Goal: Task Accomplishment & Management: Complete application form

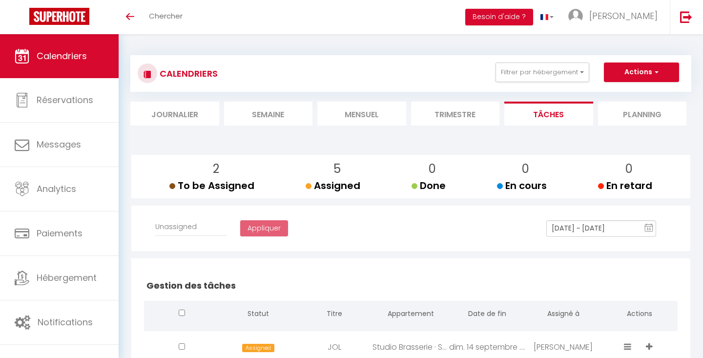
select select
click at [626, 73] on button "Actions" at bounding box center [641, 73] width 75 height 20
click at [625, 90] on link "Créer une tâche" at bounding box center [620, 94] width 63 height 15
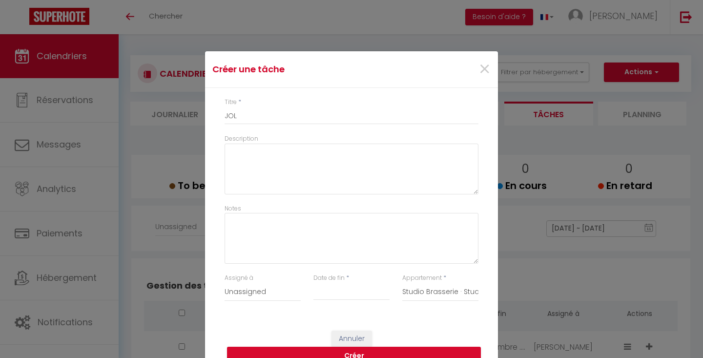
select select
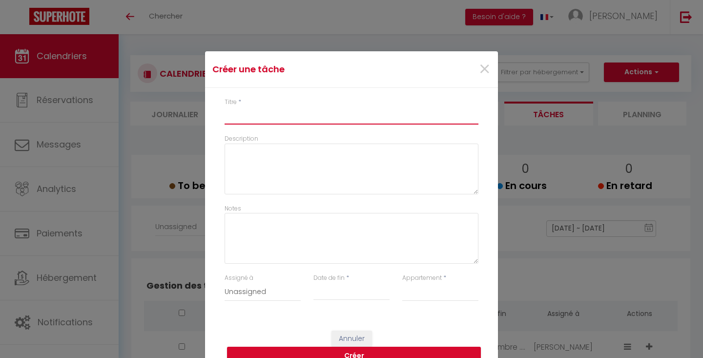
click at [348, 120] on input "Titre" at bounding box center [352, 116] width 254 height 18
type input "G"
select select
type input "GI"
select select
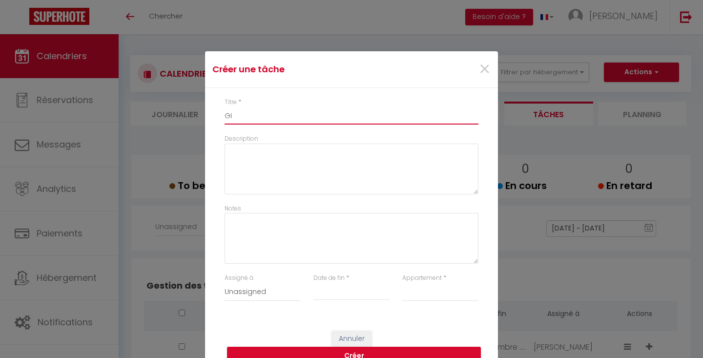
type input "GIT"
select select
type input "GITE"
select select
type input "GITE"
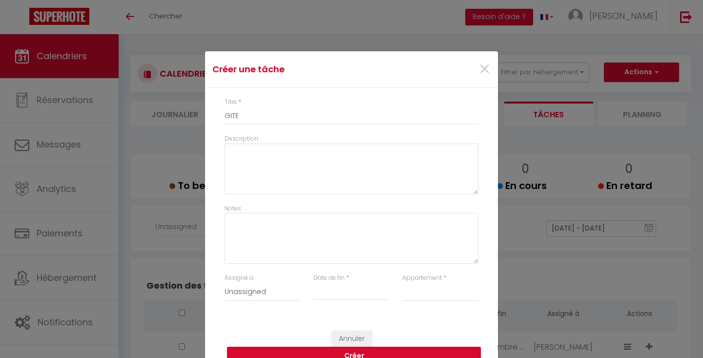
click at [338, 288] on input "Date de fin" at bounding box center [352, 292] width 76 height 13
click at [306, 250] on span "21" at bounding box center [309, 254] width 21 height 20
type input "[DATE]"
select select "35596"
click at [400, 350] on button "Créer" at bounding box center [354, 356] width 254 height 19
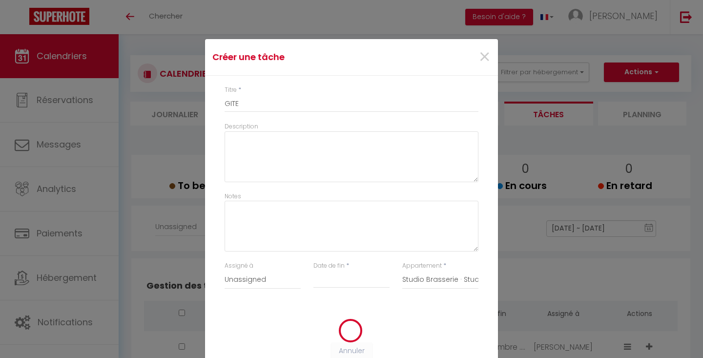
select select
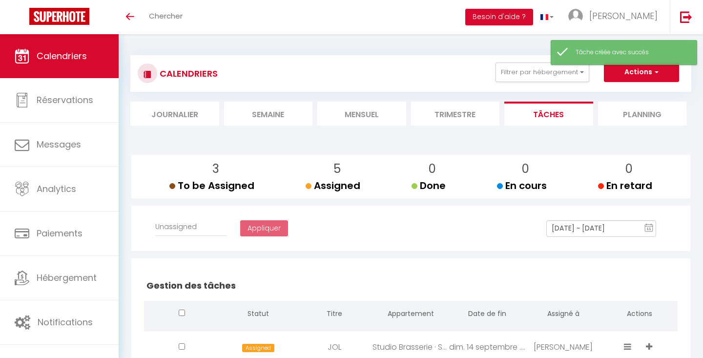
click at [629, 77] on button "Actions" at bounding box center [641, 73] width 75 height 20
click at [620, 98] on link "Créer une tâche" at bounding box center [620, 94] width 63 height 15
select select
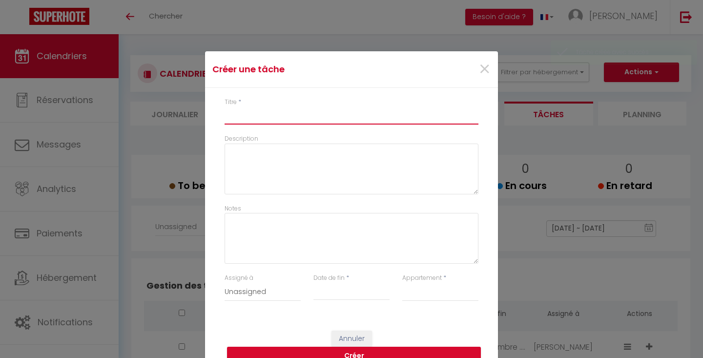
click at [381, 120] on input "Titre" at bounding box center [352, 116] width 254 height 18
type input "A"
select select
type input "AT"
select select
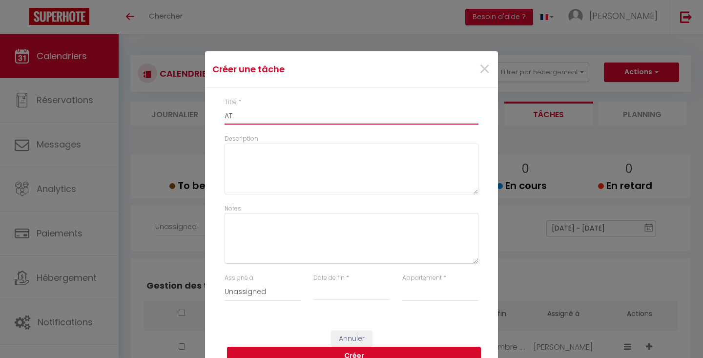
type input "ATY"
select select
type input "ATYP"
select select
type input "ATYPI"
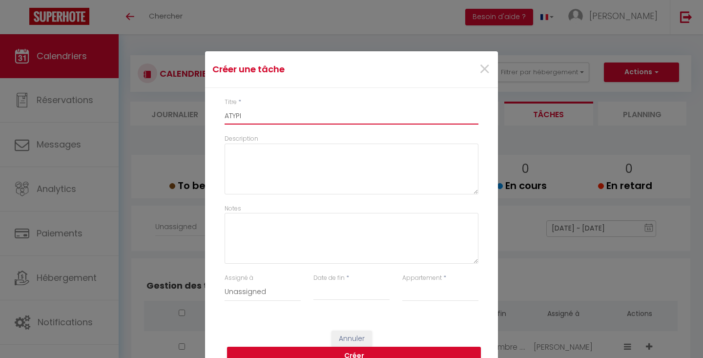
select select
type input "ATYPIQ"
select select
type input "ATYPIQU"
select select
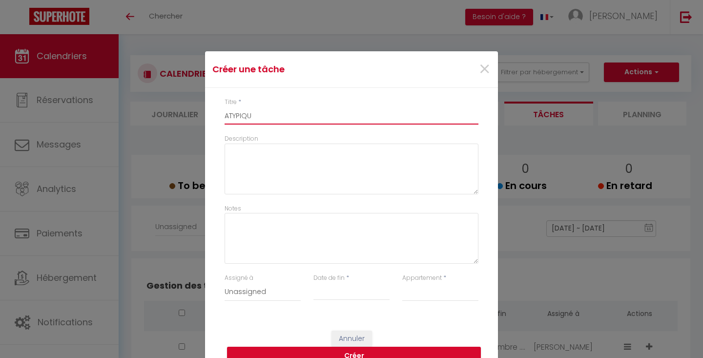
type input "ATYPIQUE"
select select
type input "ATYPIQUE"
click at [351, 289] on input "Date de fin" at bounding box center [352, 292] width 76 height 13
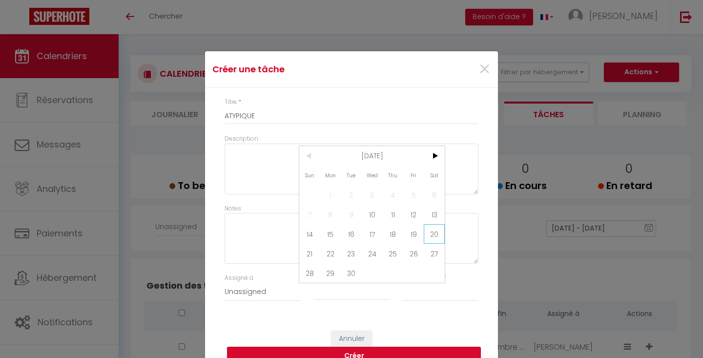
click at [428, 234] on span "20" at bounding box center [434, 234] width 21 height 20
type input "[DATE]"
select select "35596"
click at [421, 348] on button "Créer" at bounding box center [354, 356] width 254 height 19
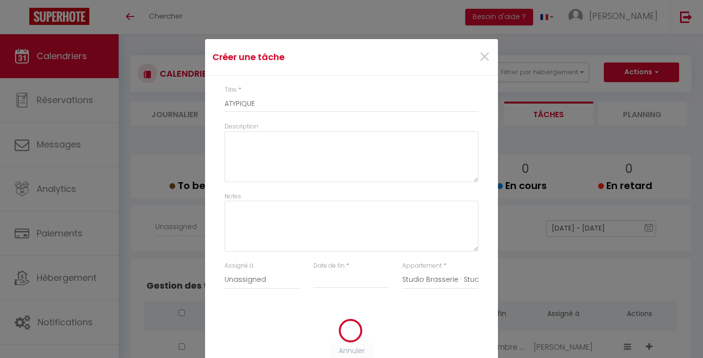
select select
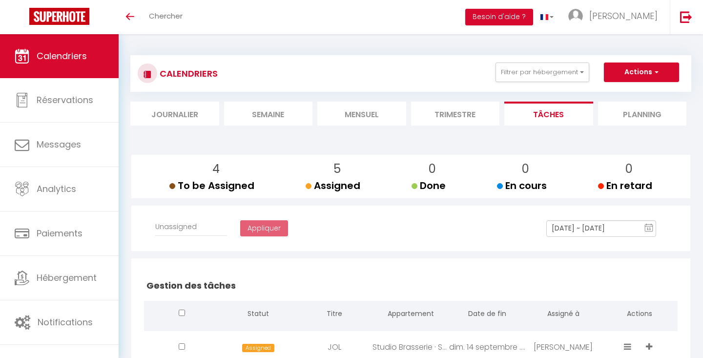
click at [639, 72] on button "Actions" at bounding box center [641, 73] width 75 height 20
click at [630, 90] on link "Créer une tâche" at bounding box center [620, 94] width 63 height 15
select select
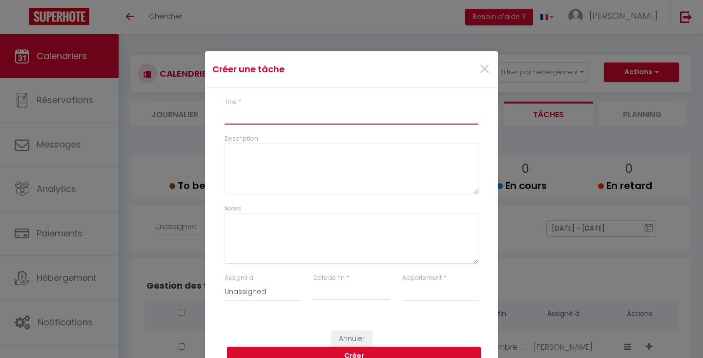
click at [339, 109] on input "Titre" at bounding box center [352, 116] width 254 height 18
type input "L"
select select
type input "LA"
select select
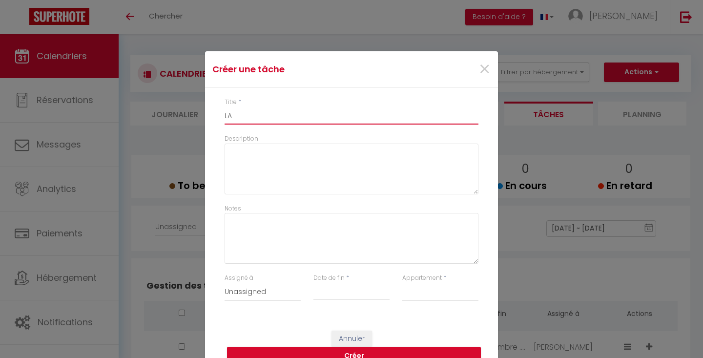
type input "LA"
select select
type input "LA B"
select select
type input "LA BA"
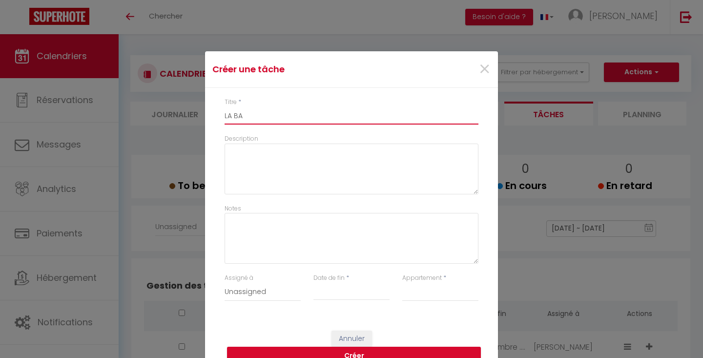
select select
type input "LA BAU"
select select
type input "LA BAUL"
select select
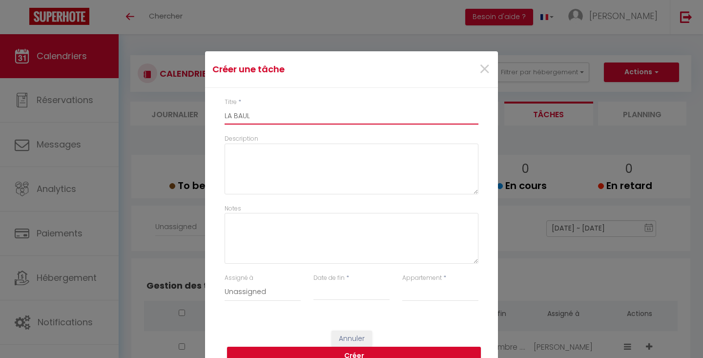
type input "LA BAULE"
select select
type input "LA BAULE"
click at [329, 296] on input "Date de fin" at bounding box center [352, 292] width 76 height 13
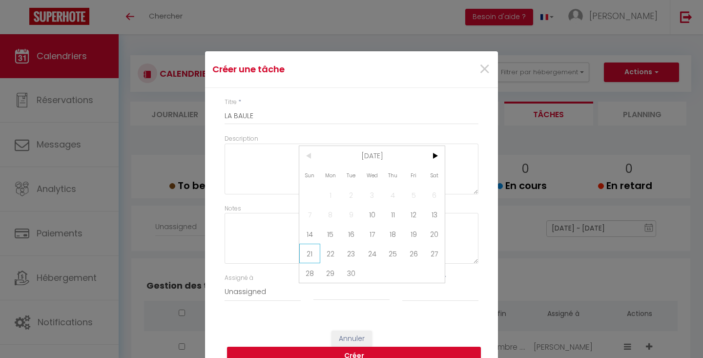
click at [313, 252] on span "21" at bounding box center [309, 254] width 21 height 20
type input "[DATE]"
select select "35596"
click at [401, 348] on button "Créer" at bounding box center [354, 356] width 254 height 19
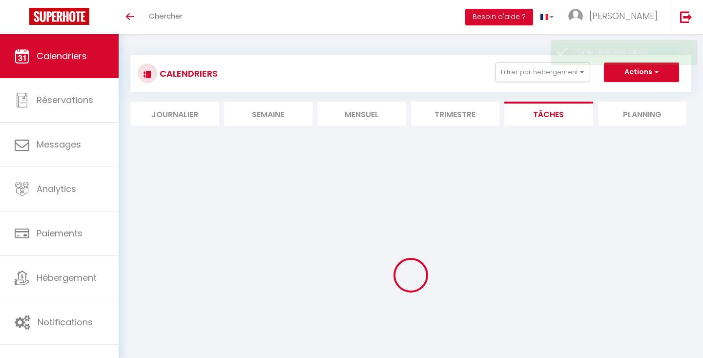
select select
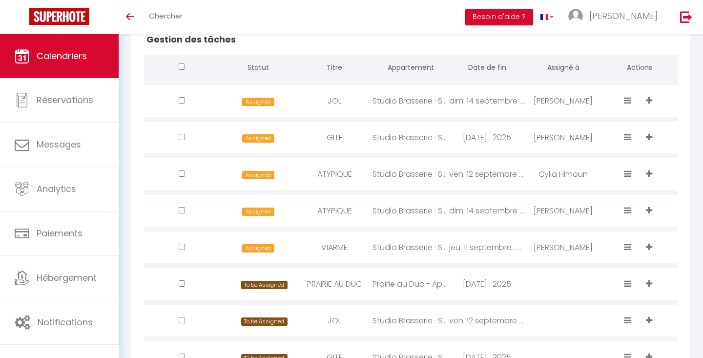
scroll to position [247, 0]
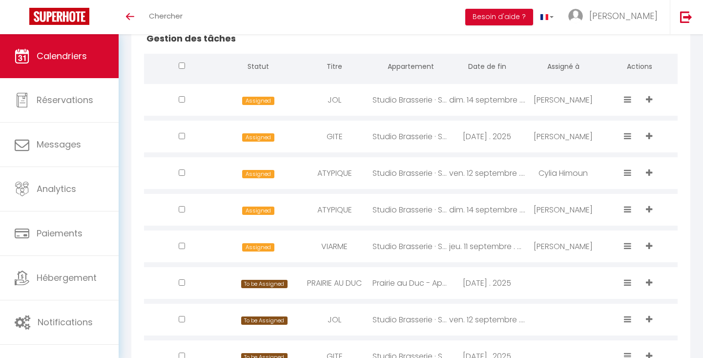
click at [407, 284] on div "Prairie au Duc - Appartement récent avec [GEOGRAPHIC_DATA] sur l'Île" at bounding box center [411, 283] width 76 height 32
type input "PRAIRIE AU DUC"
type input "[DATE]"
select select "75186"
select select
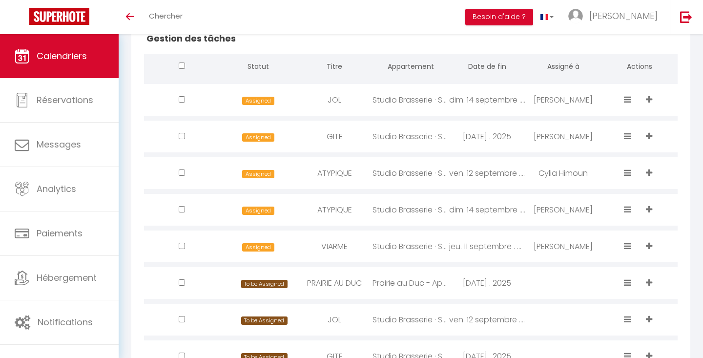
checkbox input "false"
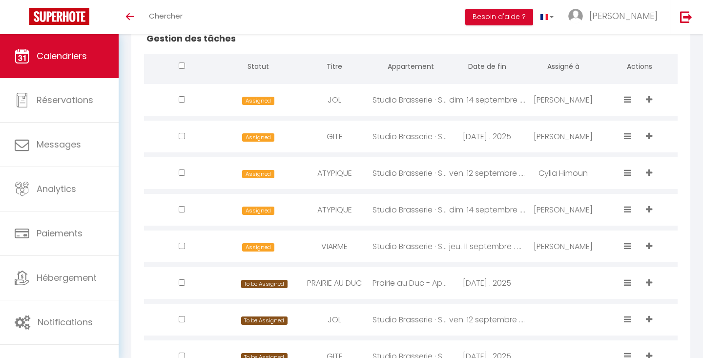
checkbox input "false"
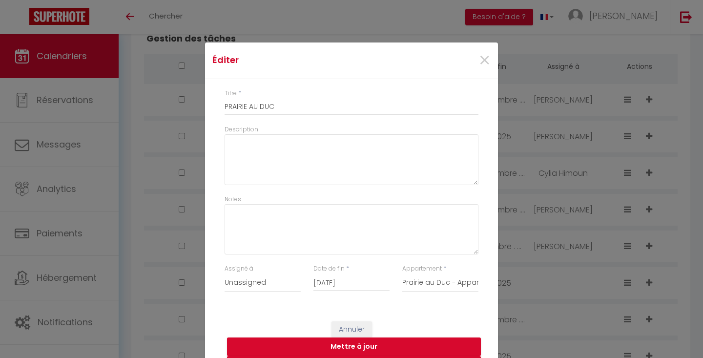
click at [376, 278] on input "[DATE]" at bounding box center [352, 283] width 76 height 13
click at [308, 244] on span "21" at bounding box center [309, 244] width 21 height 20
type input "[DATE]"
click at [372, 345] on button "Mettre à jour" at bounding box center [354, 347] width 254 height 19
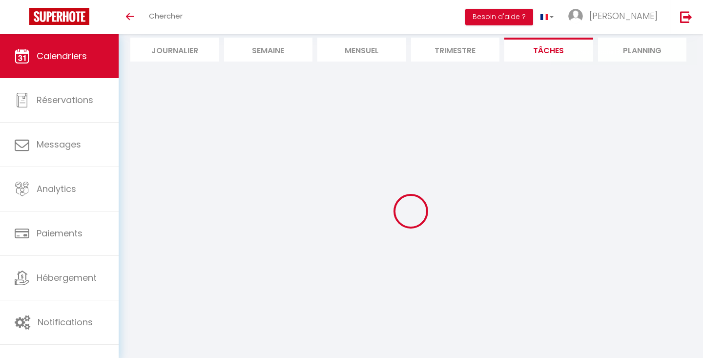
scroll to position [63, 0]
select select
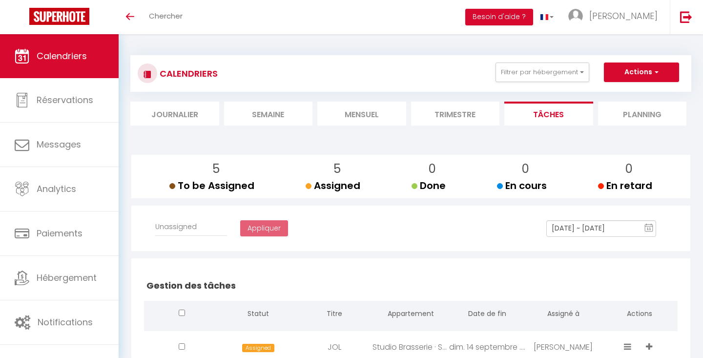
scroll to position [0, 0]
click at [631, 75] on button "Actions" at bounding box center [641, 73] width 75 height 20
click at [628, 91] on link "Créer une tâche" at bounding box center [620, 94] width 63 height 15
select select
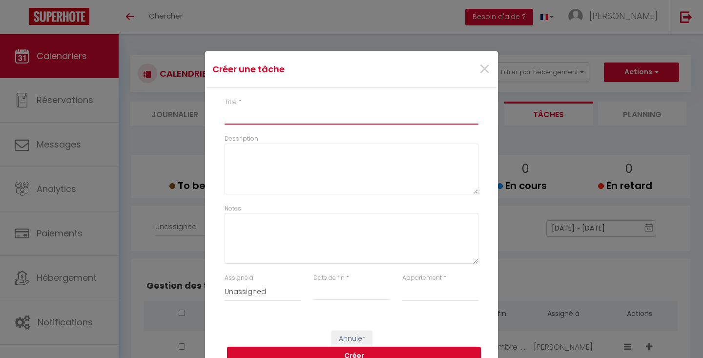
click at [326, 117] on input "Titre" at bounding box center [352, 116] width 254 height 18
type input "C"
select select
type input "CH"
select select
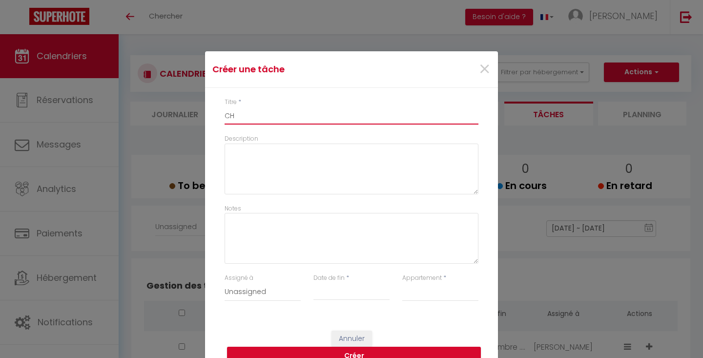
type input "CHA"
select select
type input "CHAN"
select select
type input "CHANT"
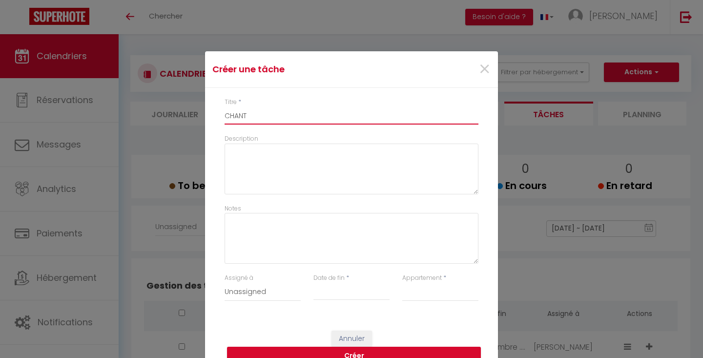
select select
type input "CHANTI"
select select
type input "CHANTIE"
select select
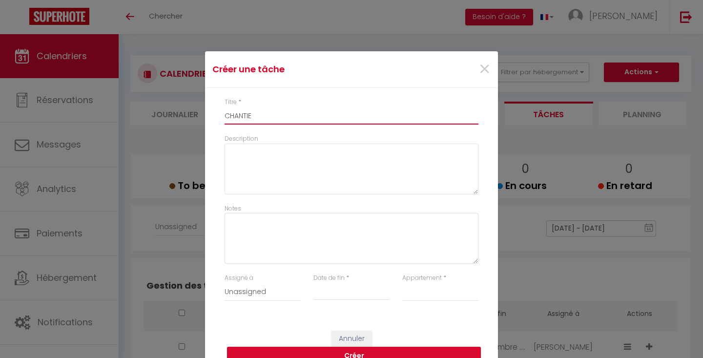
type input "CHANTIER"
select select
type input "CHANTIER"
select select
type input "CHANTIER N"
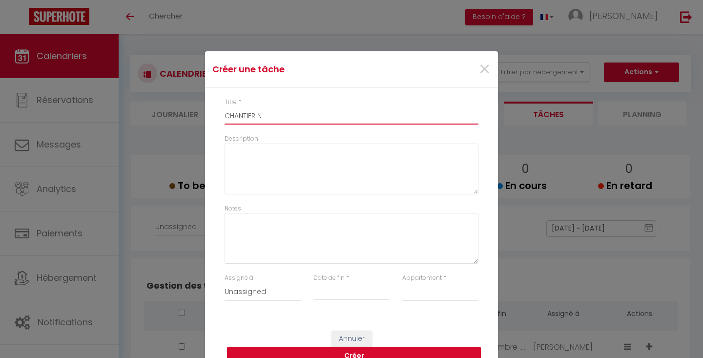
select select
type input "CHANTIER NA"
select select
type input "CHANTIER NAV"
select select
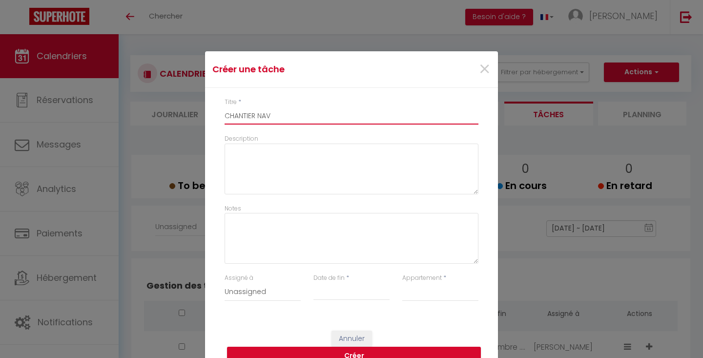
type input "CHANTIER NAVA"
select select
type input "CHANTIER NAVAL"
select select
type input "CHANTIER NAVAL"
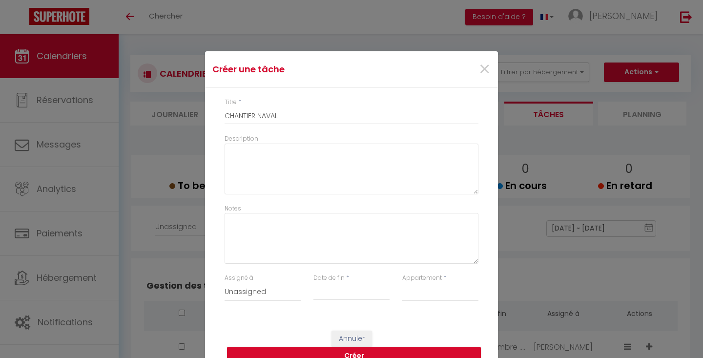
click at [322, 284] on div "< [DATE] > Sun Mon Tue Wed Thu Fri Sat 1 2 3 4 5 6 7 8 9 10 11 12 13 14 15 16 1…" at bounding box center [352, 292] width 76 height 18
click at [325, 292] on input "Date de fin" at bounding box center [352, 292] width 76 height 13
click at [348, 235] on span "16" at bounding box center [351, 234] width 21 height 20
type input "[DATE]"
select select "35596"
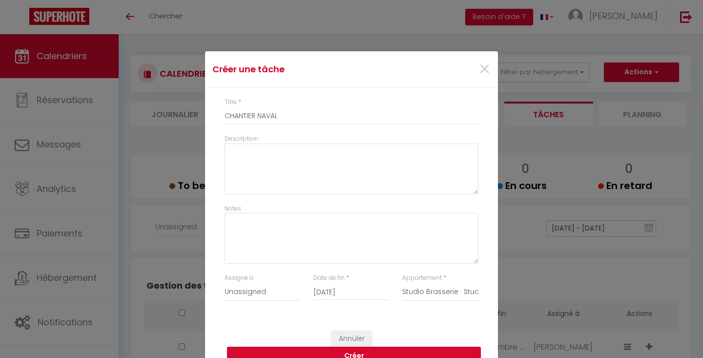
click at [407, 350] on button "Créer" at bounding box center [354, 356] width 254 height 19
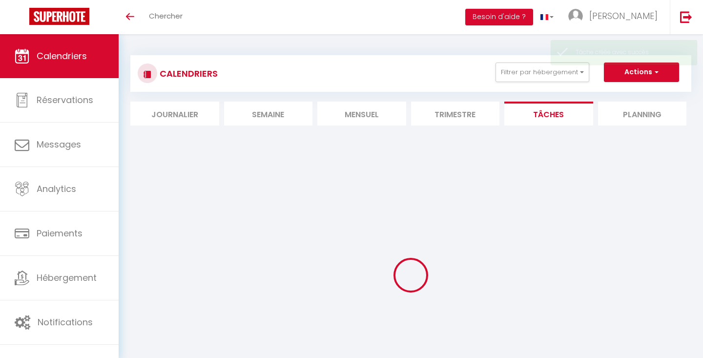
select select
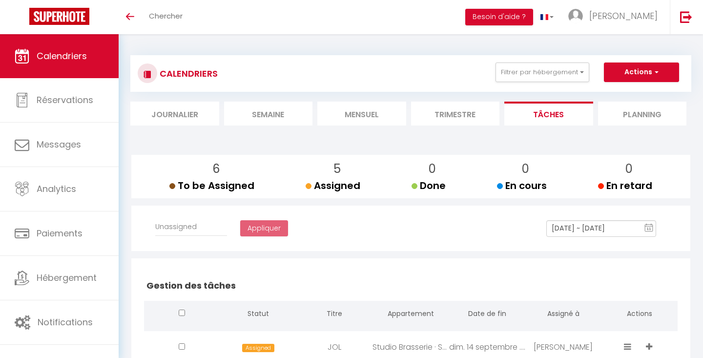
click at [633, 71] on button "Actions" at bounding box center [641, 73] width 75 height 20
click at [623, 100] on link "Créer une tâche" at bounding box center [620, 94] width 63 height 15
select select
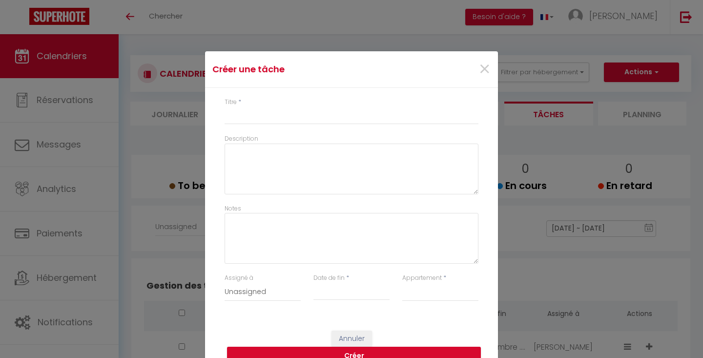
click at [322, 128] on div "Titre *" at bounding box center [351, 116] width 267 height 37
click at [323, 117] on input "Titre" at bounding box center [352, 116] width 254 height 18
type input "V"
select select
type input "VI"
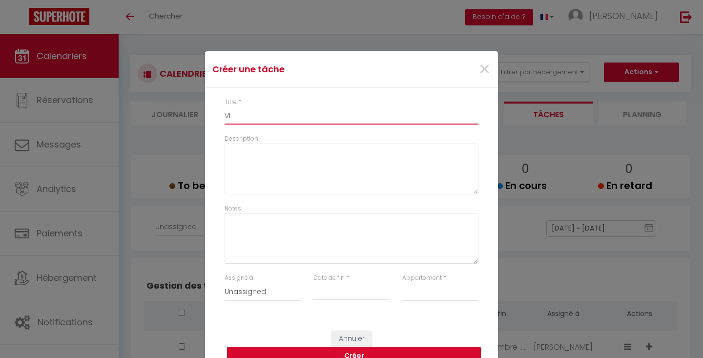
select select
type input "VIA"
select select
type input "VIAR"
select select
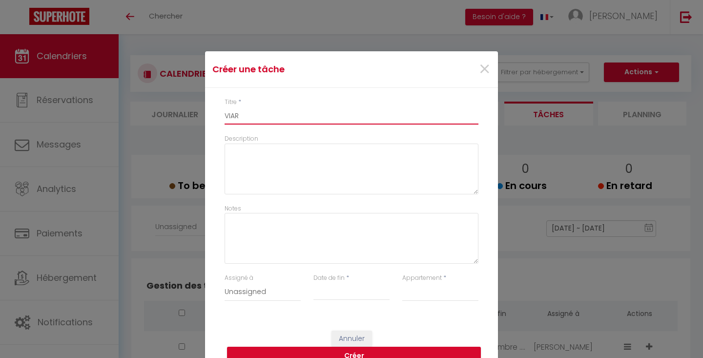
type input "VIARM"
select select
type input "VIARME"
select select
type input "VIARME"
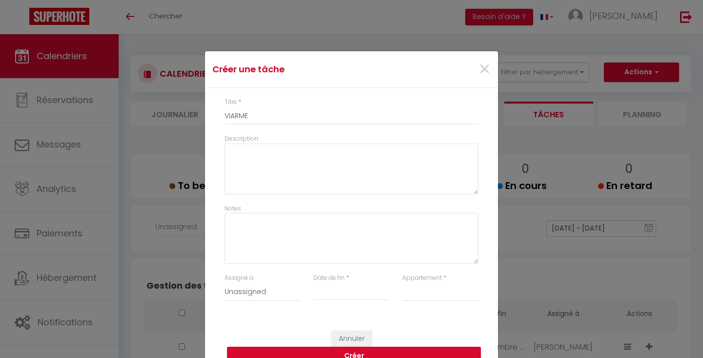
click at [332, 284] on div "< [DATE] > Sun Mon Tue Wed Thu Fri Sat 1 2 3 4 5 6 7 8 9 10 11 12 13 14 15 16 1…" at bounding box center [352, 292] width 76 height 18
click at [333, 288] on input "Date de fin" at bounding box center [352, 292] width 76 height 13
click at [412, 233] on span "19" at bounding box center [413, 234] width 21 height 20
type input "[DATE]"
select select "35596"
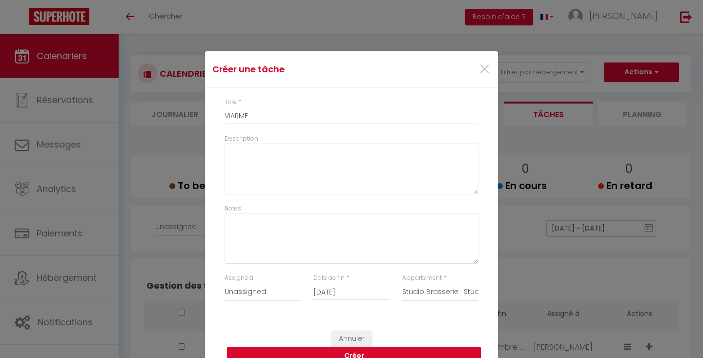
click at [415, 349] on button "Créer" at bounding box center [354, 356] width 254 height 19
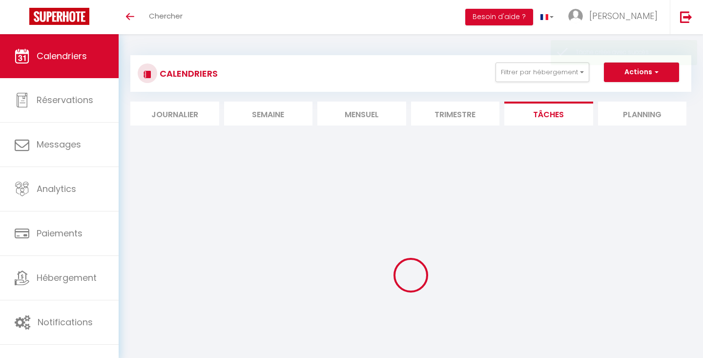
select select
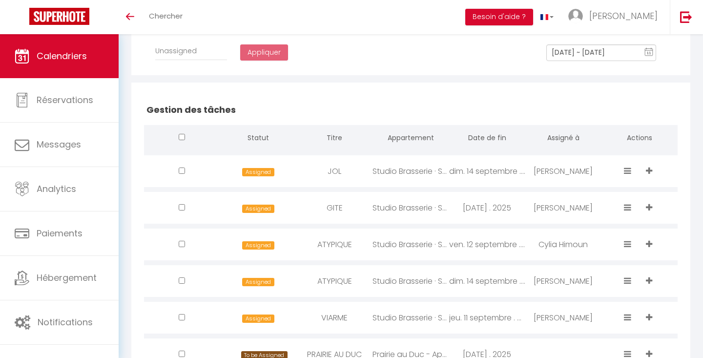
scroll to position [176, 0]
